Goal: Navigation & Orientation: Find specific page/section

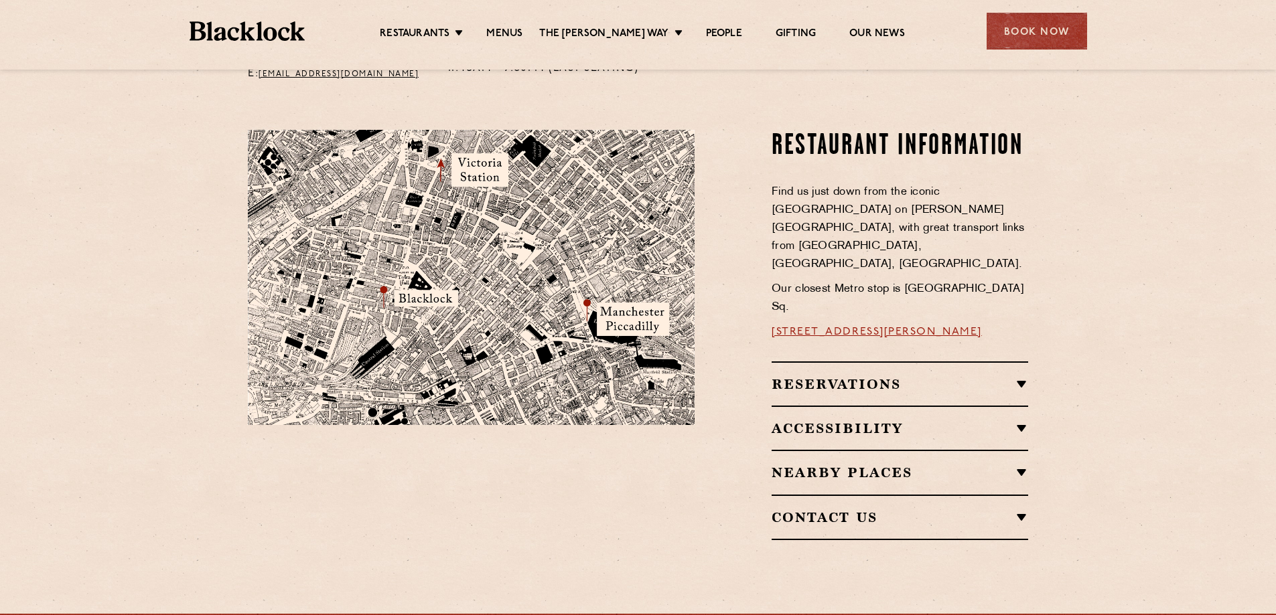
scroll to position [485, 0]
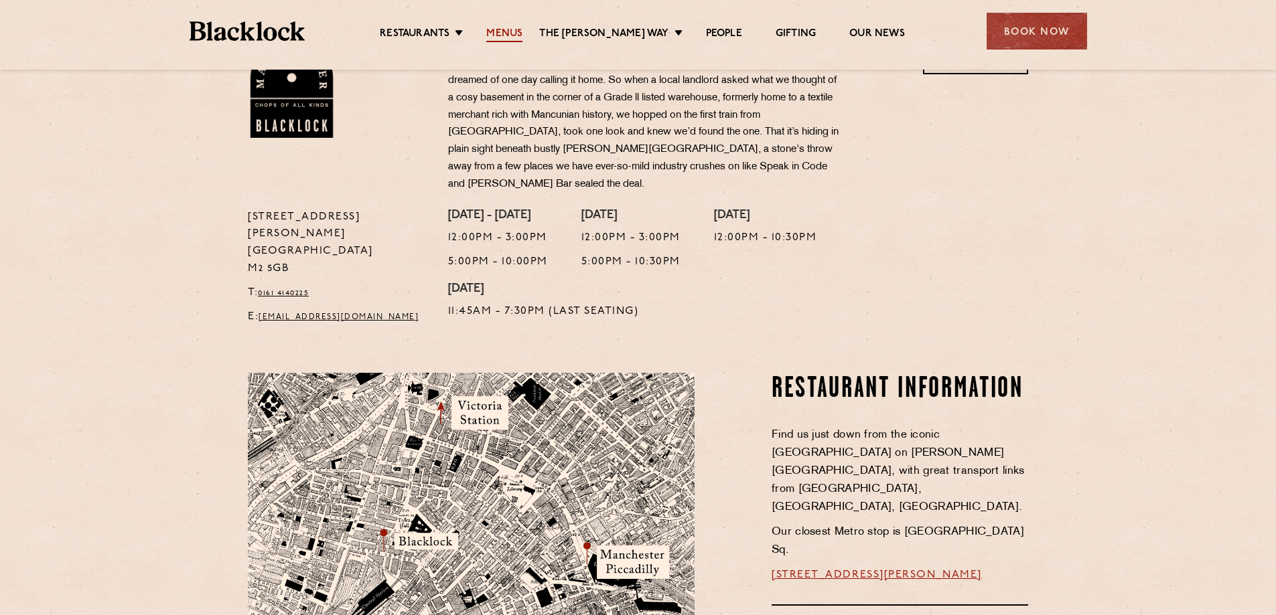
click at [513, 33] on link "Menus" at bounding box center [504, 34] width 36 height 15
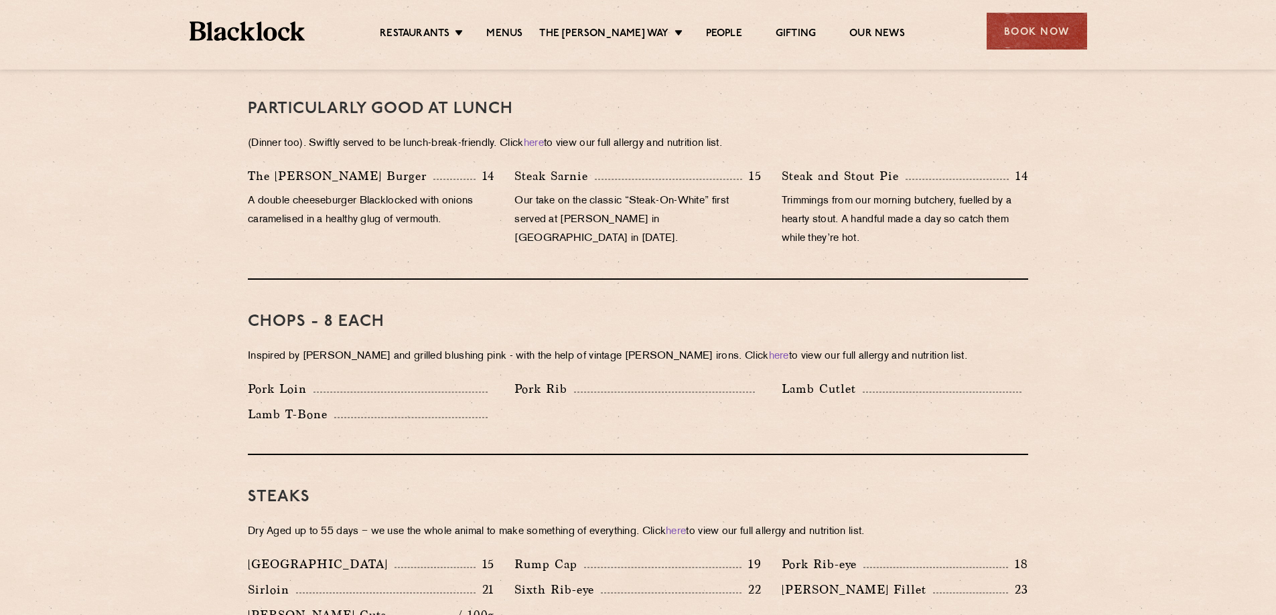
scroll to position [536, 0]
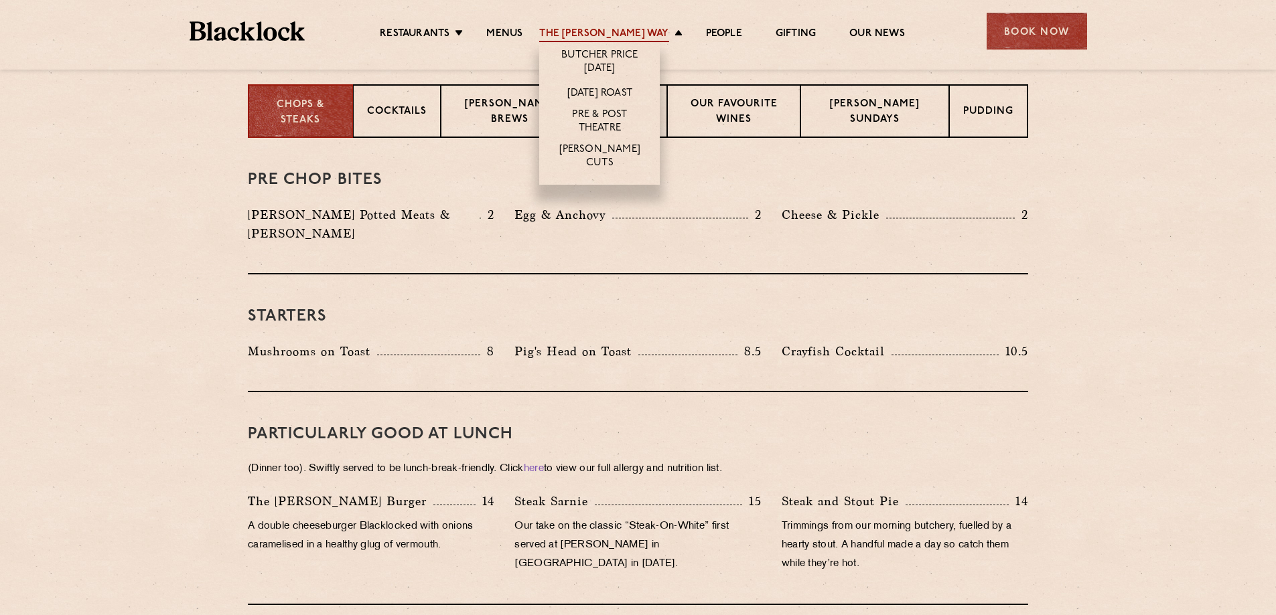
click at [648, 28] on link "The [PERSON_NAME] Way" at bounding box center [603, 34] width 129 height 15
